Goal: Transaction & Acquisition: Purchase product/service

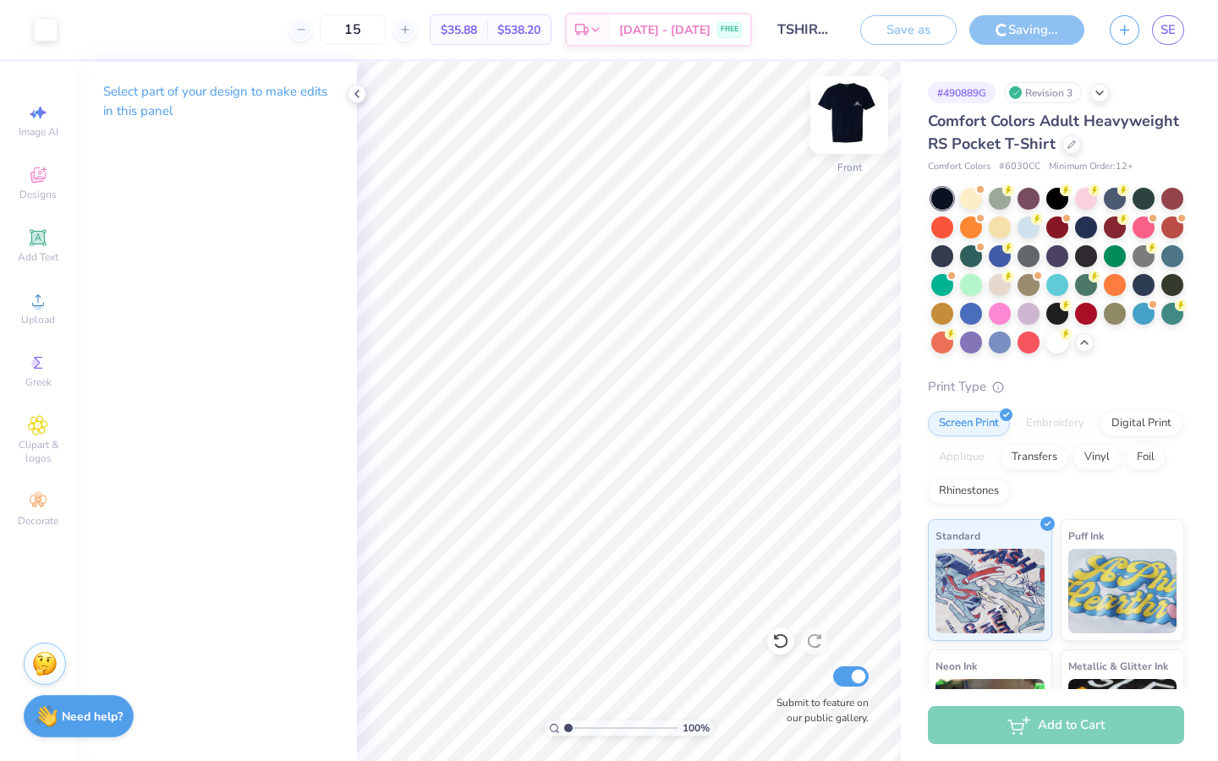
click at [843, 118] on img at bounding box center [849, 115] width 68 height 68
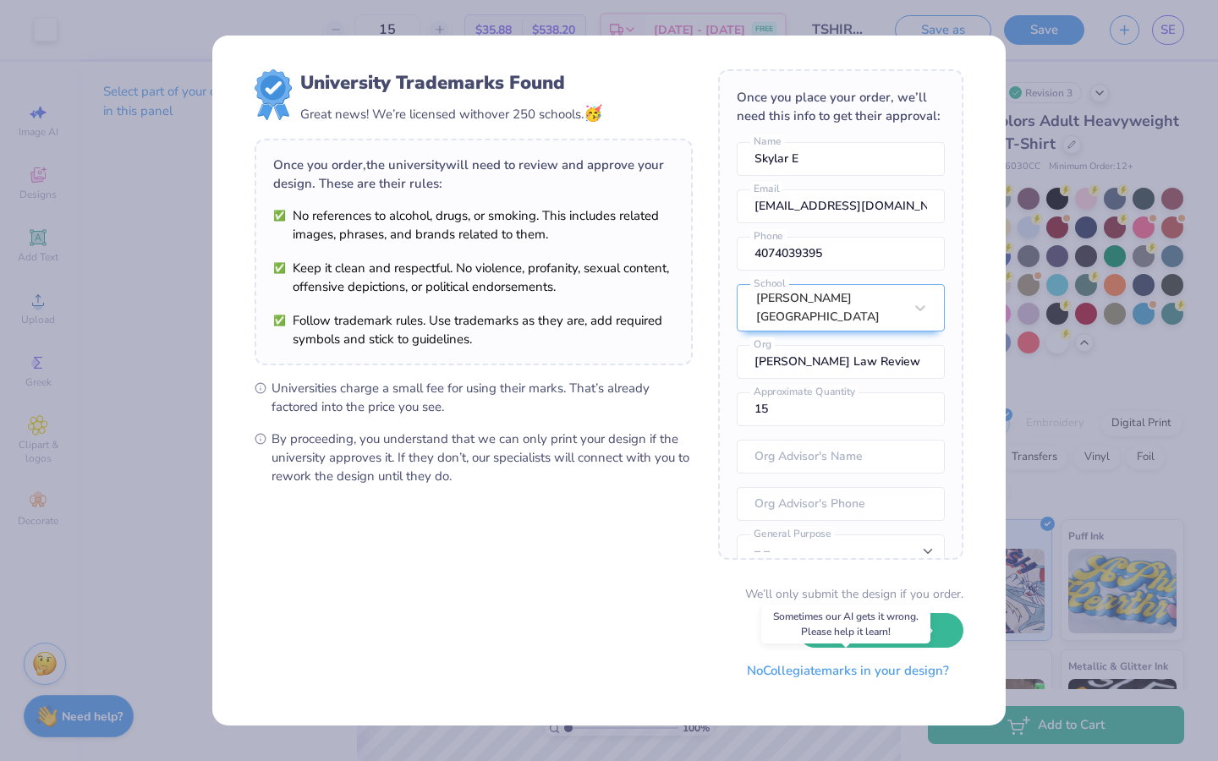
click at [803, 667] on button "No Collegiate marks in your design?" at bounding box center [847, 671] width 231 height 35
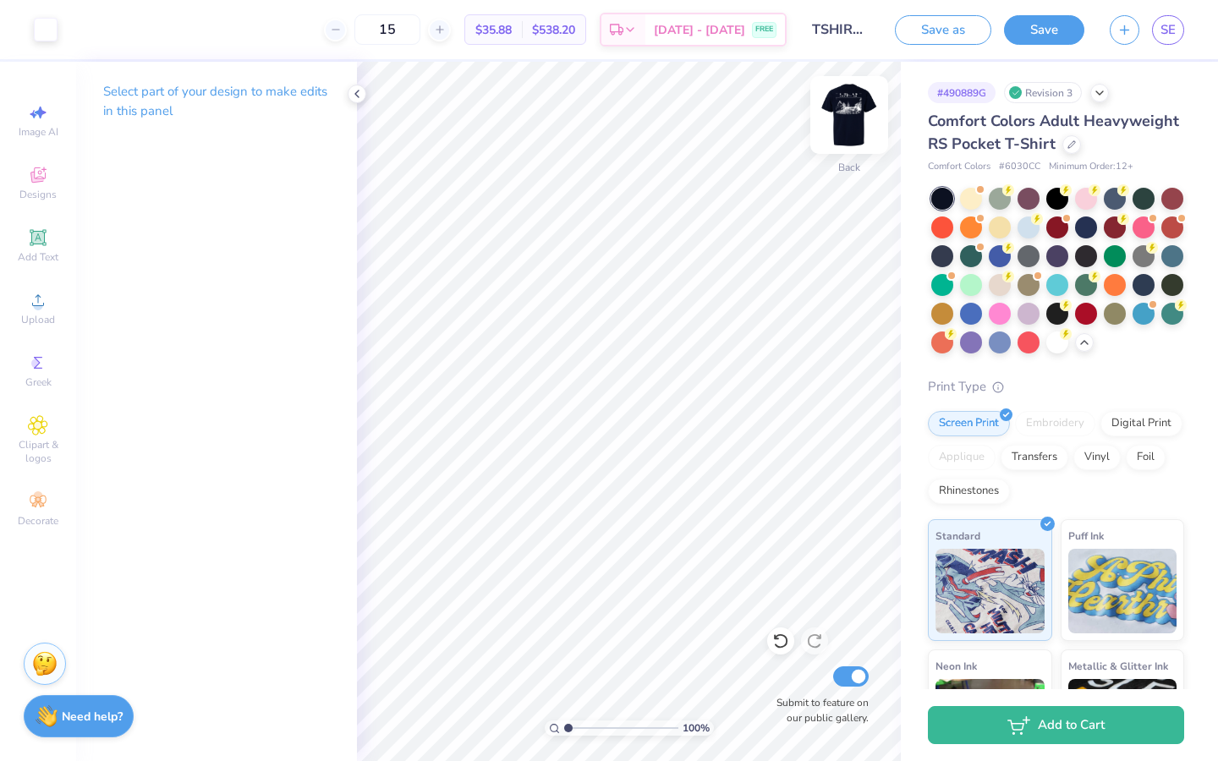
click at [857, 106] on img at bounding box center [849, 115] width 68 height 68
click at [446, 34] on icon at bounding box center [440, 30] width 12 height 12
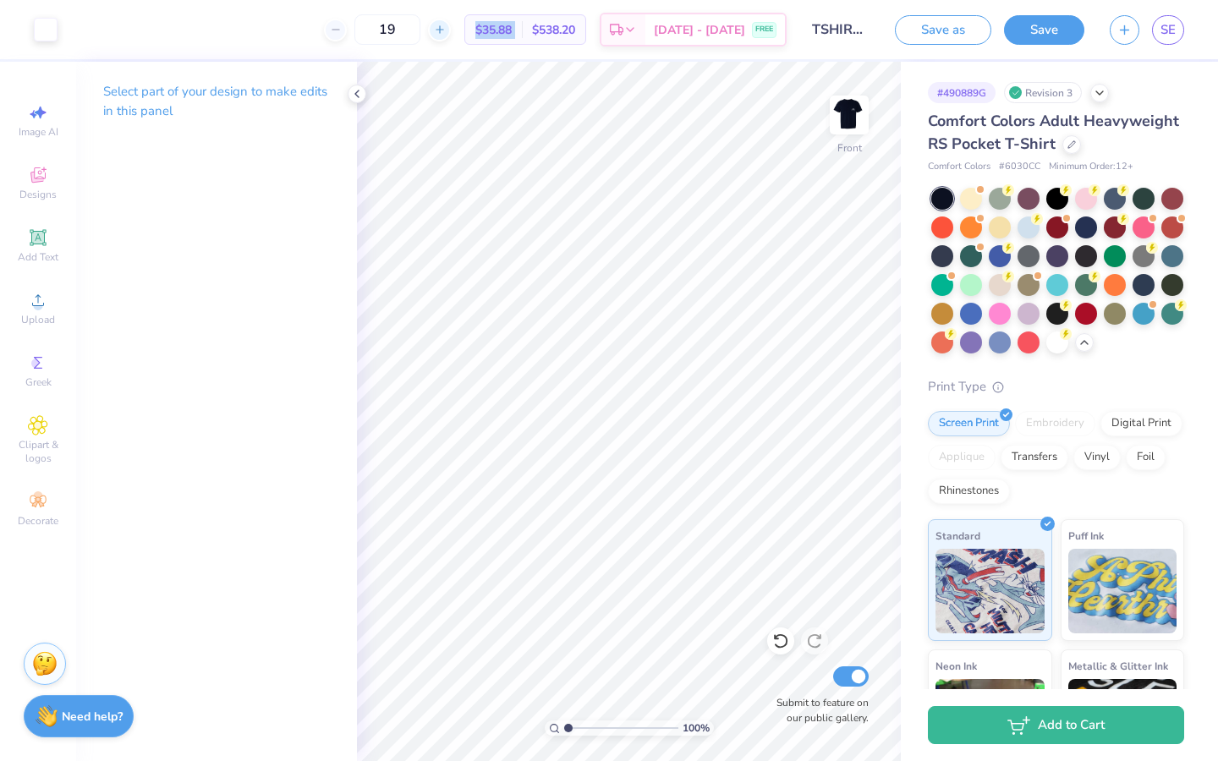
click at [446, 34] on icon at bounding box center [440, 30] width 12 height 12
click at [463, 34] on input "22" at bounding box center [444, 29] width 66 height 30
click at [446, 34] on icon at bounding box center [440, 30] width 12 height 12
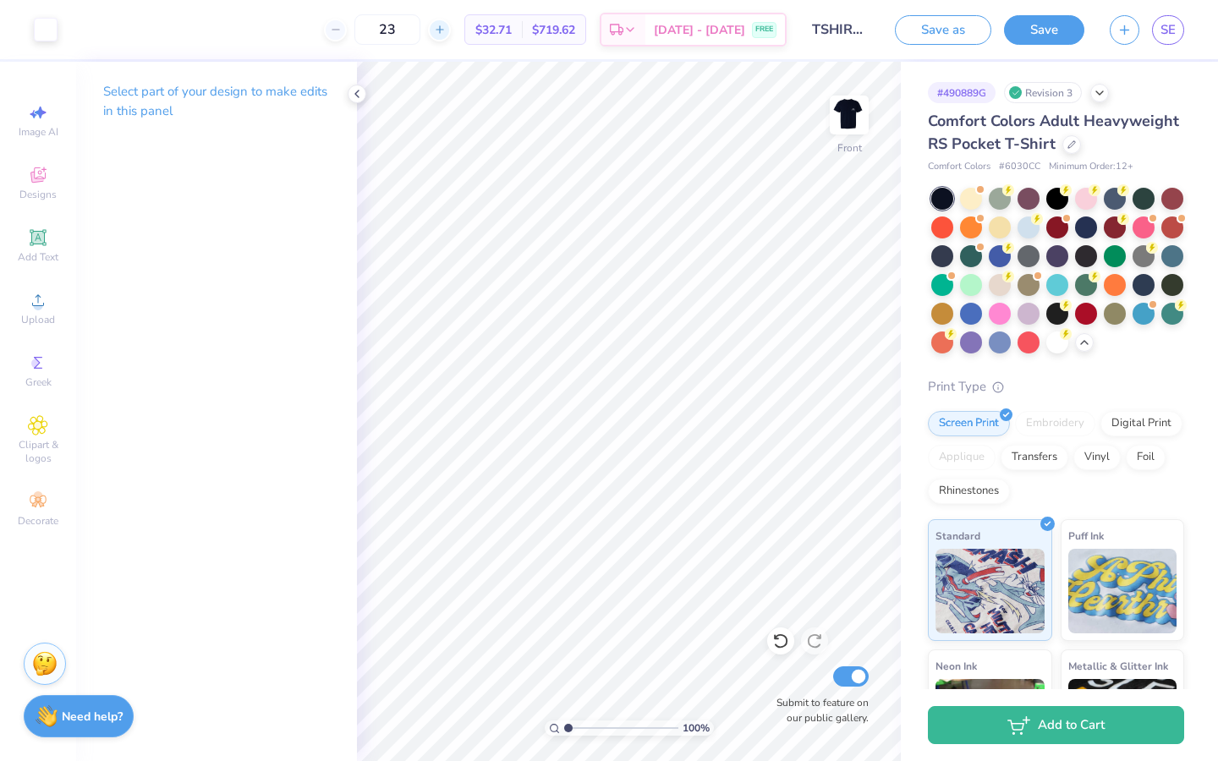
click at [446, 34] on icon at bounding box center [440, 30] width 12 height 12
click at [342, 33] on icon at bounding box center [336, 30] width 12 height 12
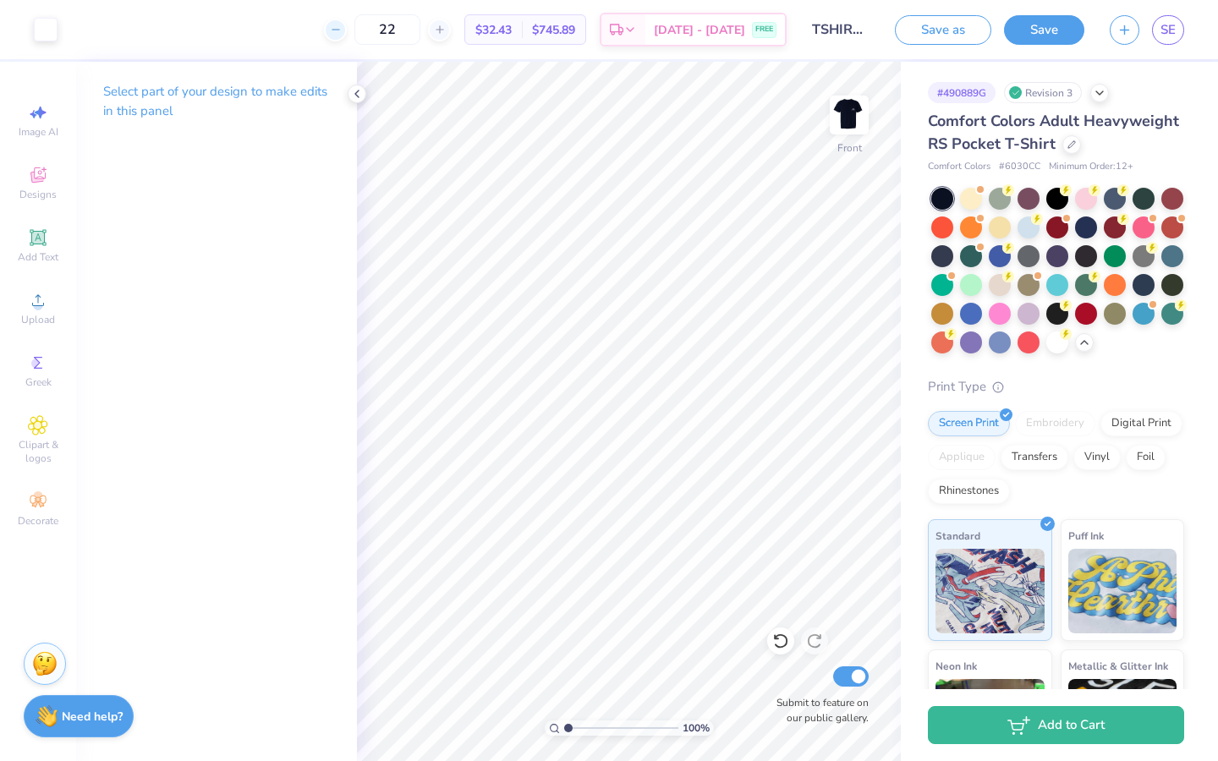
click at [342, 33] on icon at bounding box center [336, 30] width 12 height 12
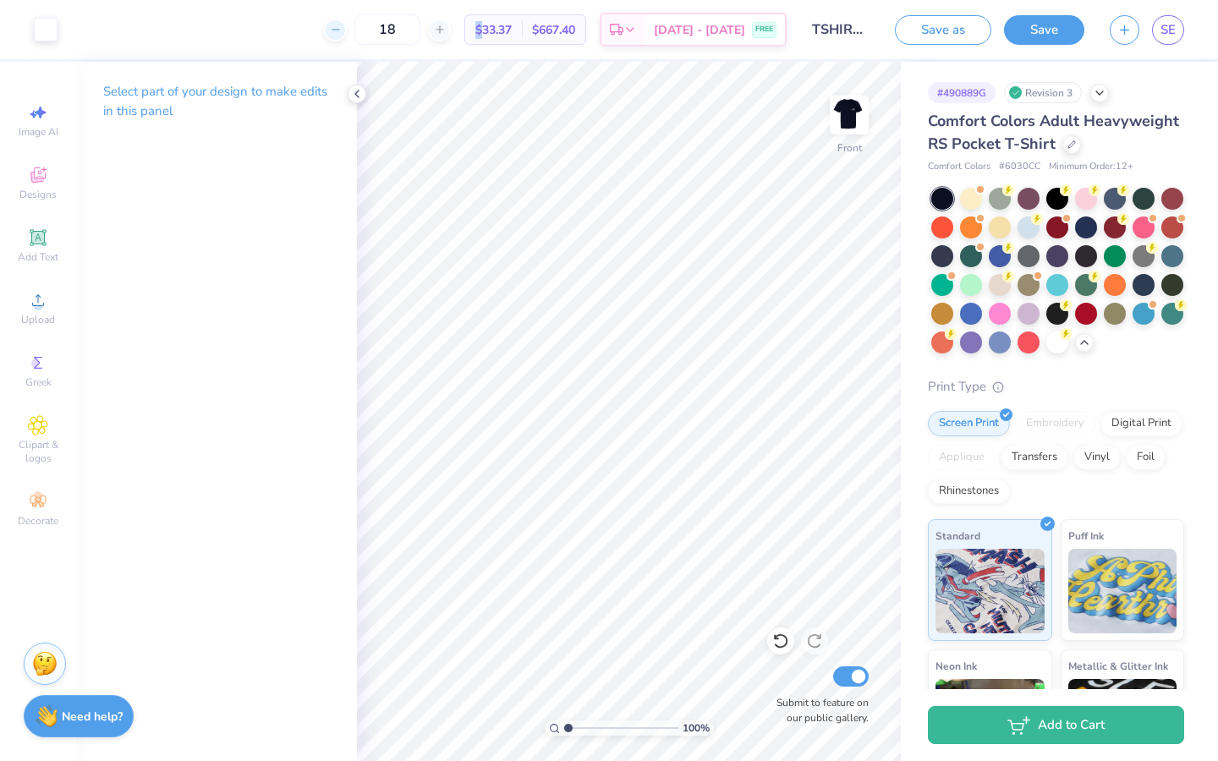
click at [342, 33] on icon at bounding box center [336, 30] width 12 height 12
type input "15"
